Goal: Information Seeking & Learning: Learn about a topic

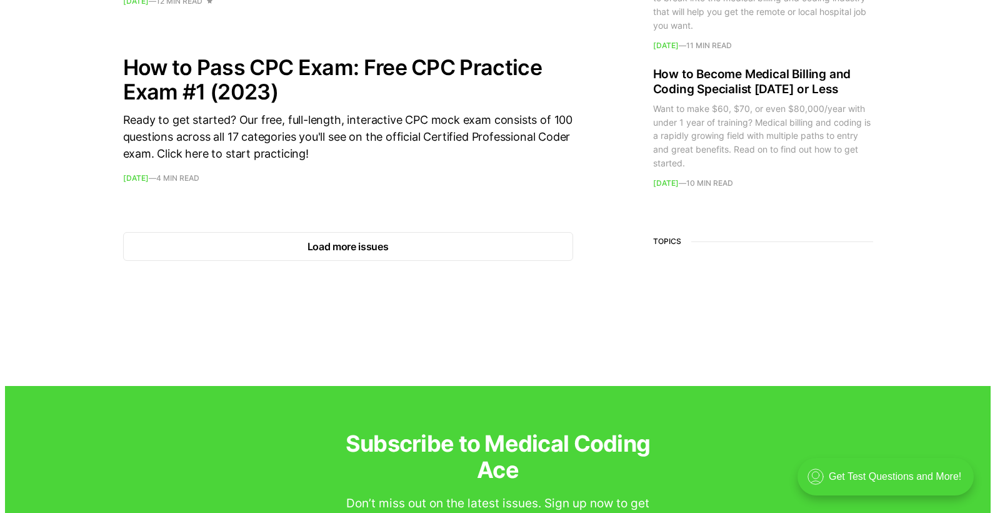
scroll to position [1938, 0]
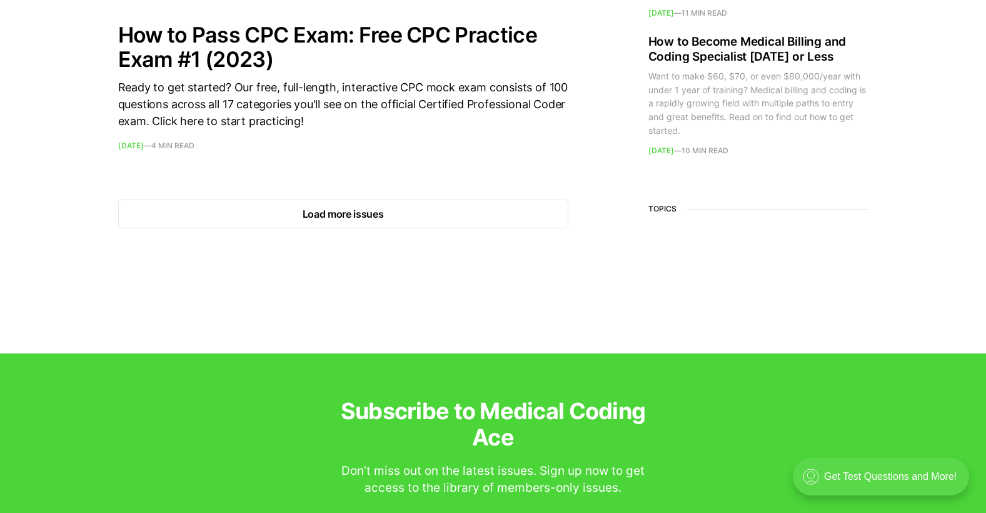
click at [862, 482] on div ".cls-1{fill:none;stroke:currentColor;stroke-linecap:round;stroke-linejoin:round…" at bounding box center [881, 477] width 176 height 38
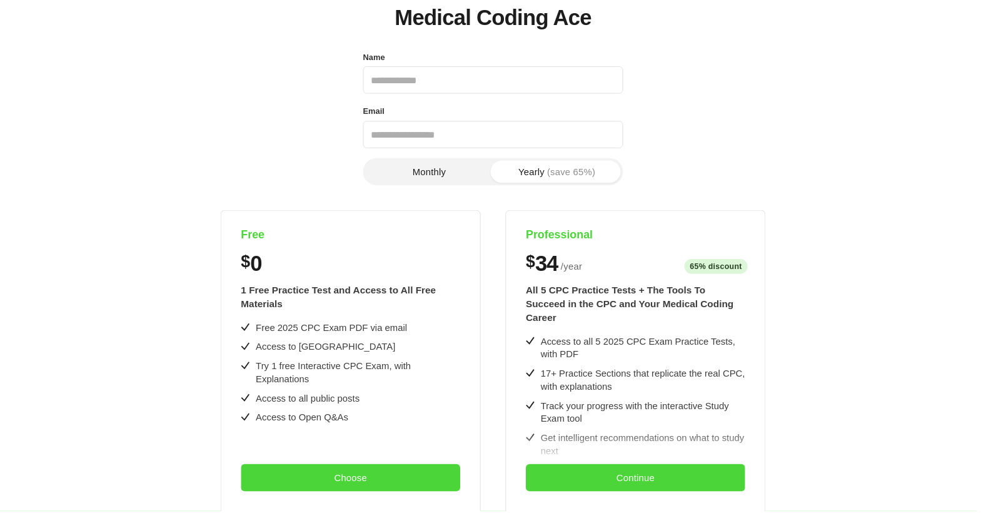
scroll to position [0, 0]
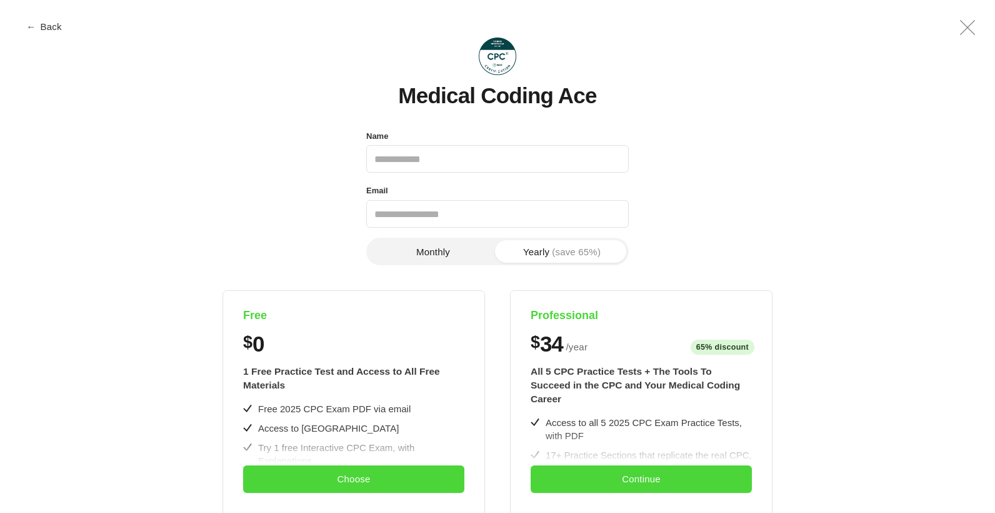
click at [52, 23] on button "← Back" at bounding box center [45, 26] width 50 height 9
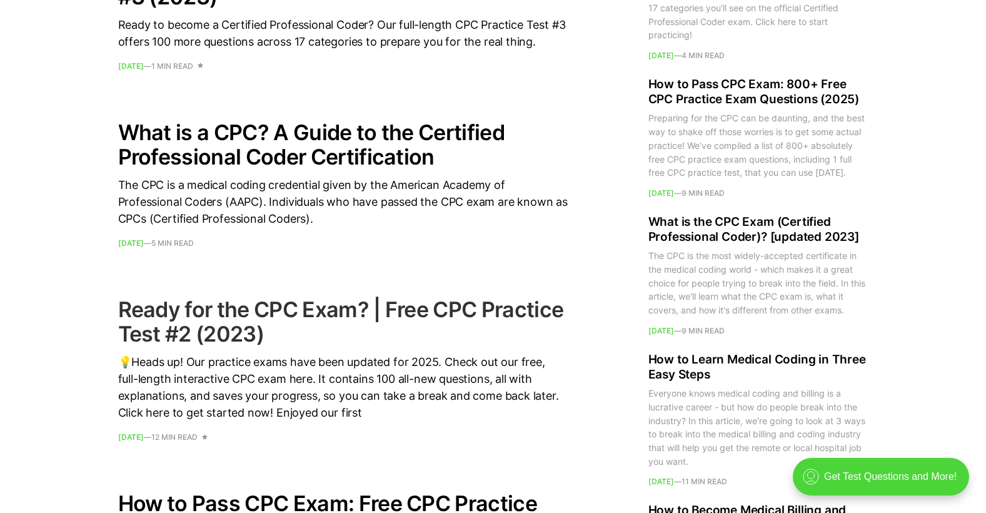
scroll to position [1500, 0]
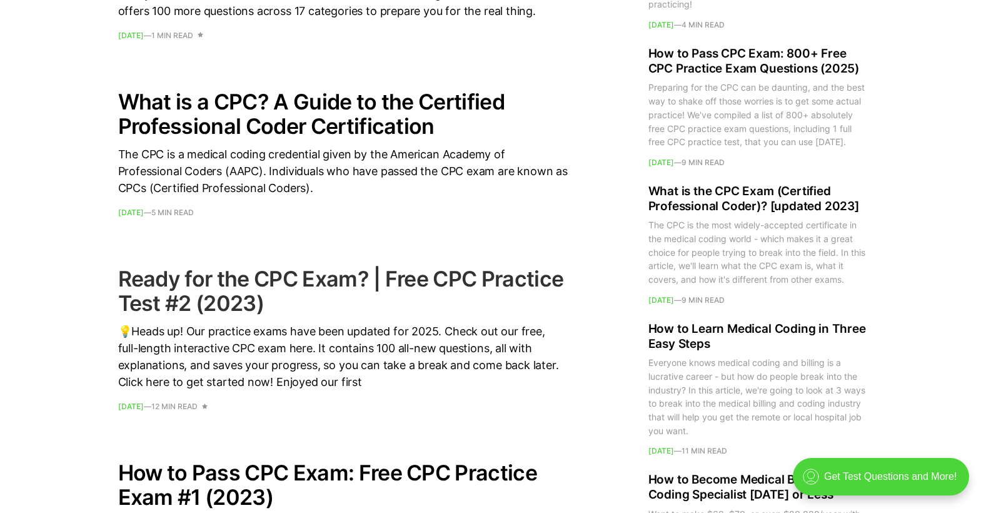
click at [225, 290] on h2 "Ready for the CPC Exam? | Free CPC Practice Test #2 (2023)" at bounding box center [343, 290] width 450 height 49
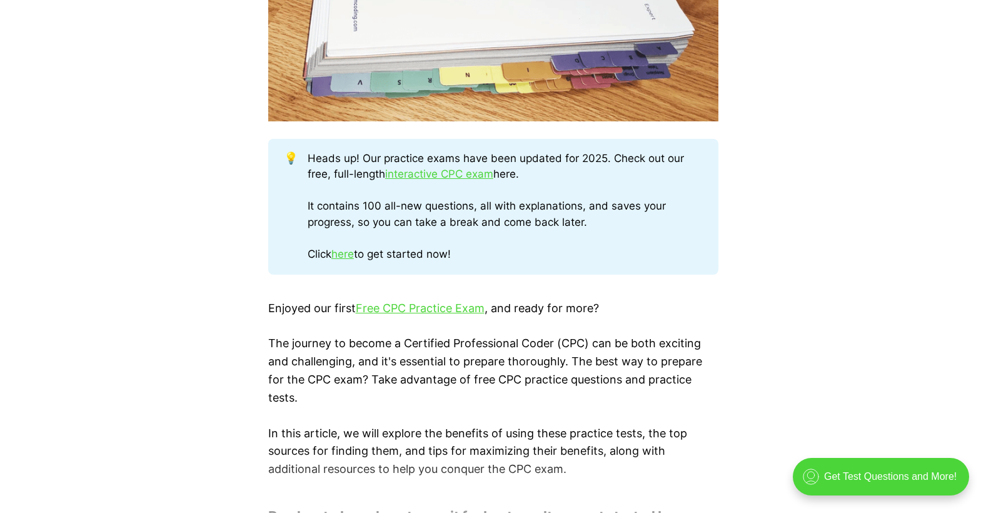
scroll to position [625, 0]
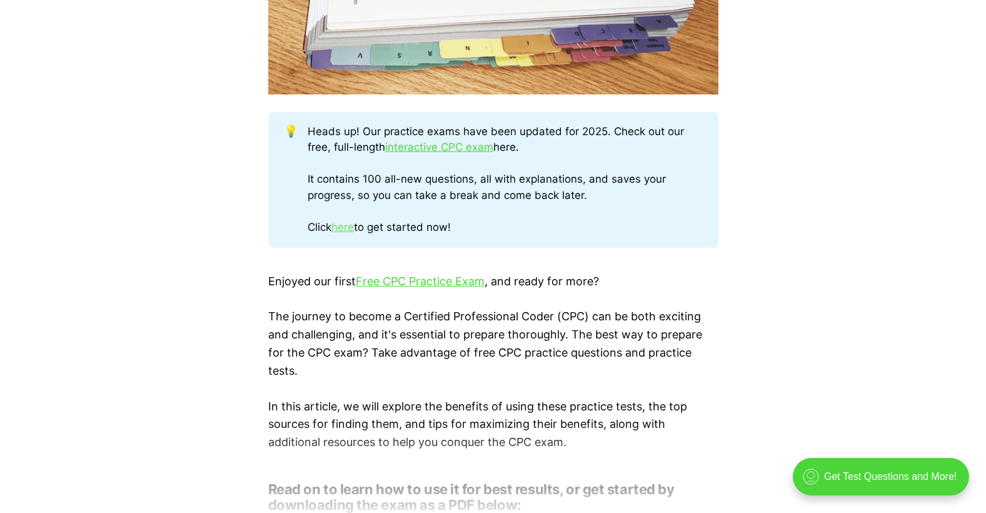
click at [339, 229] on link "here" at bounding box center [342, 227] width 23 height 13
